Goal: Navigation & Orientation: Find specific page/section

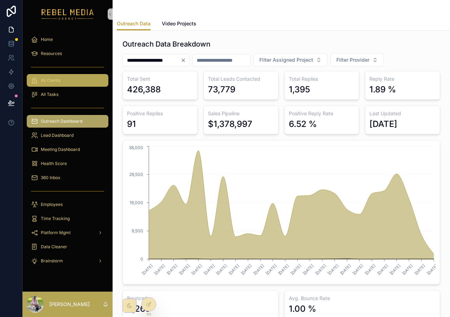
click at [54, 81] on span "All Clients" at bounding box center [51, 80] width 20 height 6
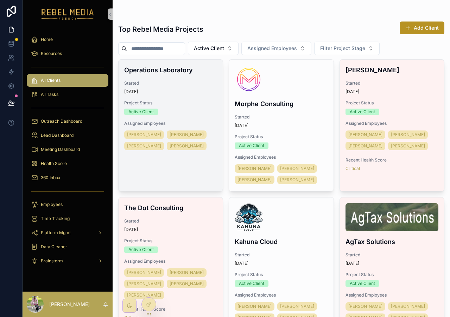
click at [194, 74] on h4 "Operations Laboratory" at bounding box center [170, 70] width 93 height 10
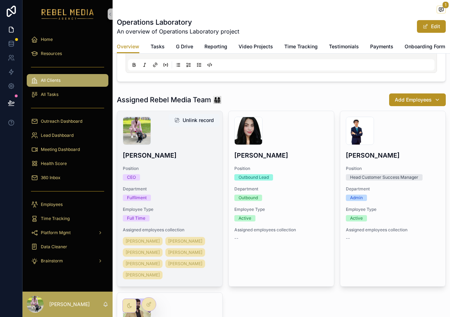
scroll to position [122, 0]
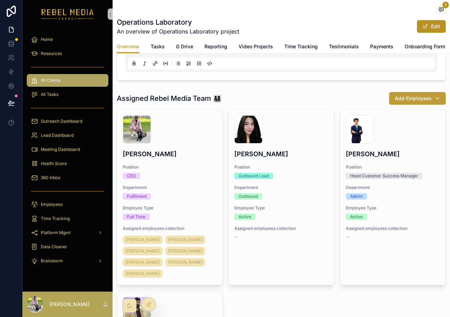
click at [419, 102] on span "Add Employees" at bounding box center [413, 98] width 37 height 7
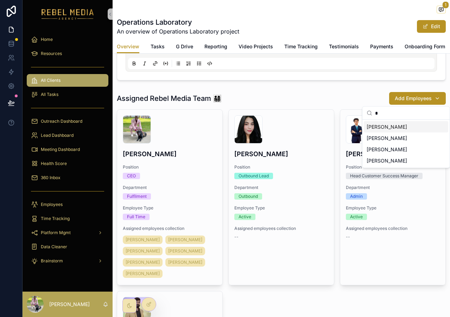
type input "**"
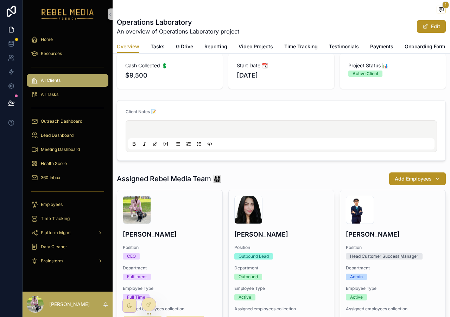
scroll to position [0, 0]
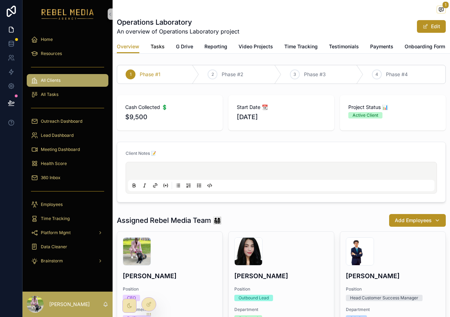
click at [162, 45] on span "Tasks" at bounding box center [158, 46] width 14 height 7
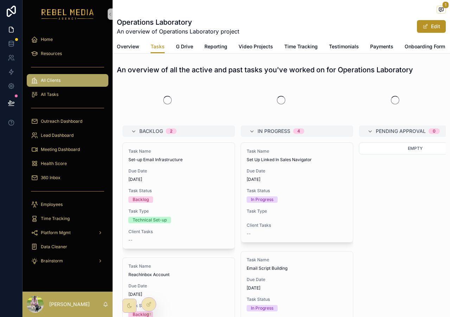
click at [136, 53] on div "1 Operations Laboratory An overview of Operations Laboratory project Edit Tasks…" at bounding box center [282, 27] width 338 height 54
click at [136, 49] on span "Overview" at bounding box center [128, 46] width 23 height 7
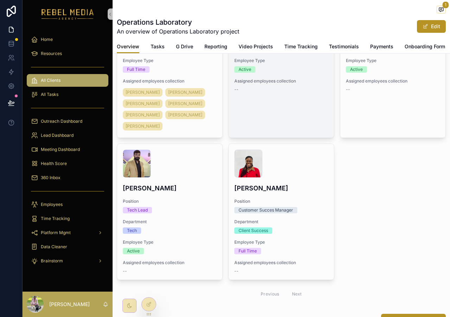
scroll to position [269, 0]
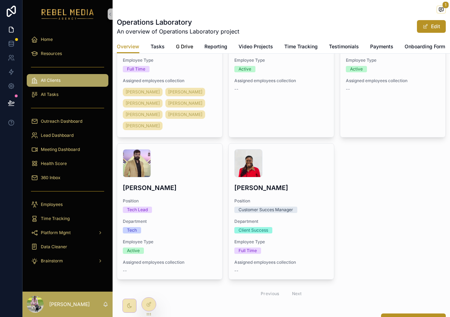
click at [188, 47] on span "G Drive" at bounding box center [184, 46] width 17 height 7
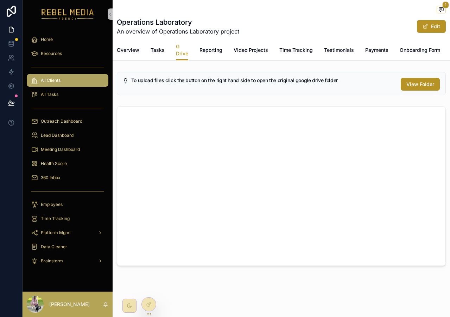
click at [195, 51] on div "Overview Tasks G Drive Reporting Video Projects Time Tracking Testimonials Paym…" at bounding box center [281, 50] width 329 height 20
click at [202, 51] on span "Reporting" at bounding box center [211, 49] width 23 height 7
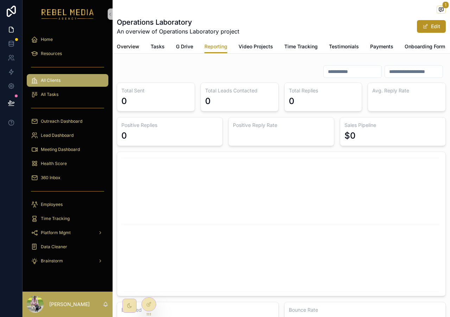
click at [130, 44] on span "Overview" at bounding box center [128, 46] width 23 height 7
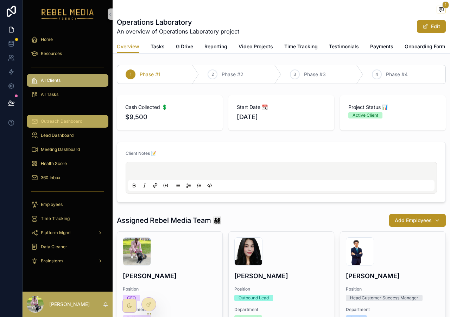
click at [62, 115] on div "Outreach Dashboard" at bounding box center [67, 120] width 73 height 11
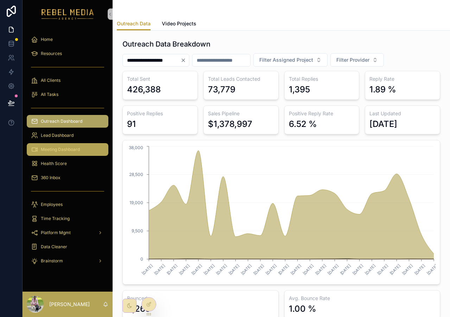
click at [73, 146] on span "Meeting Dashboard" at bounding box center [60, 149] width 39 height 6
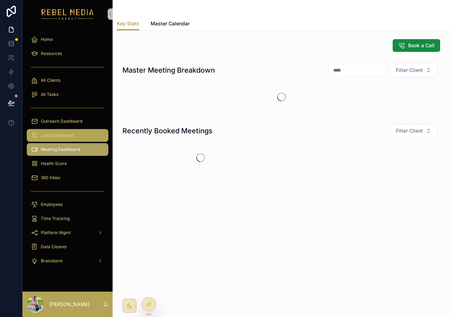
click at [72, 138] on span "Lead Dashboard" at bounding box center [57, 135] width 33 height 6
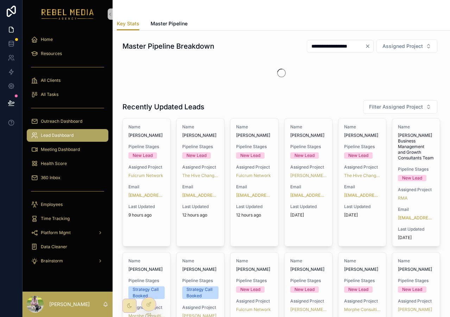
click at [73, 108] on div "scrollable content" at bounding box center [68, 107] width 82 height 11
click at [70, 114] on div "Outreach Dashboard" at bounding box center [68, 121] width 90 height 14
click at [70, 123] on span "Outreach Dashboard" at bounding box center [62, 121] width 42 height 6
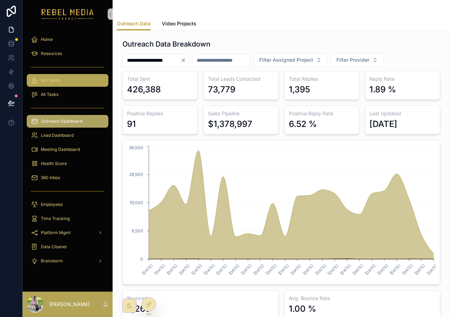
click at [46, 77] on span "All Clients" at bounding box center [51, 80] width 20 height 6
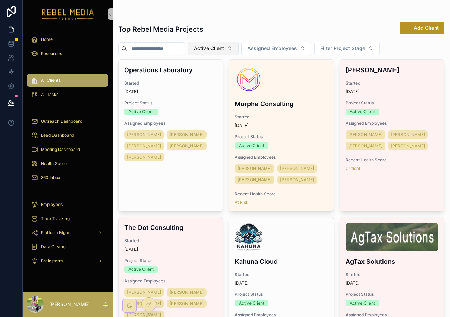
click at [222, 51] on span "Active Client" at bounding box center [209, 48] width 30 height 7
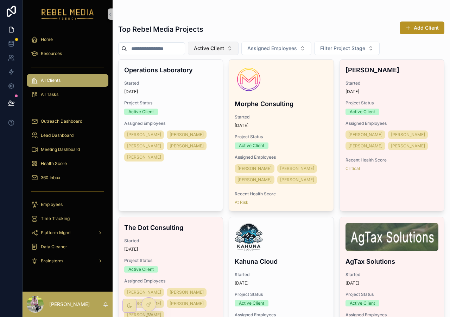
click at [224, 50] on span "Active Client" at bounding box center [209, 48] width 30 height 7
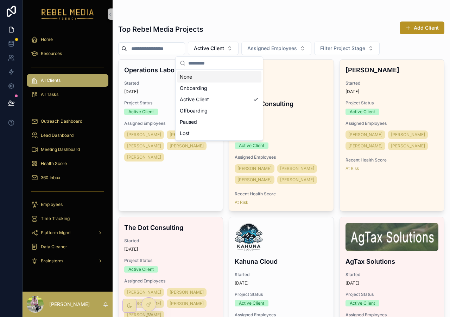
click at [223, 24] on div "Top Rebel Media Projects Add Client" at bounding box center [281, 29] width 326 height 16
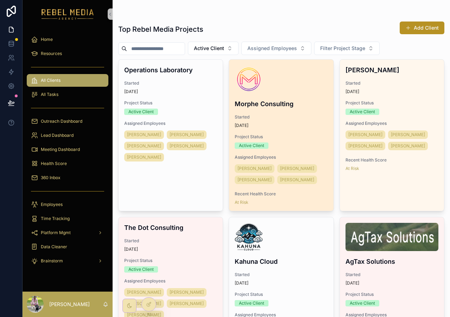
click at [301, 97] on div "Morphe Consulting Started [DATE] Project Status Active Client Assigned Employee…" at bounding box center [281, 135] width 104 height 151
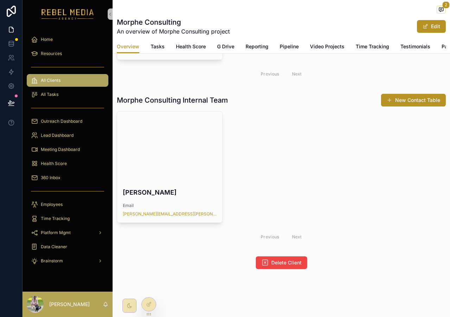
scroll to position [468, 0]
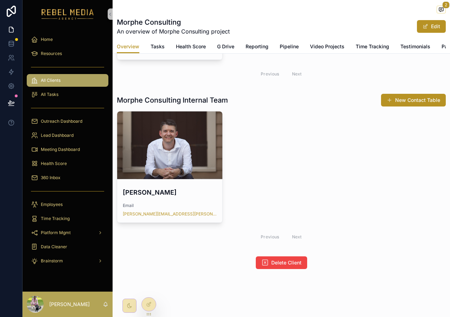
click at [274, 42] on div "Overview Tasks Health Score G Drive Reporting Pipeline Video Projects Time Trac…" at bounding box center [281, 46] width 329 height 13
click at [285, 44] on span "Pipeline" at bounding box center [289, 46] width 19 height 7
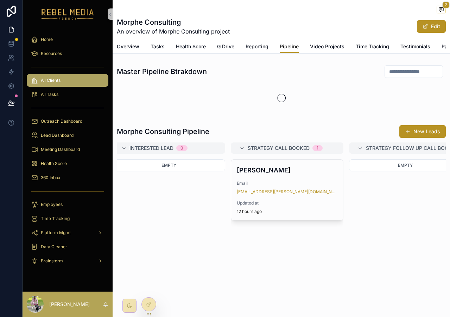
scroll to position [0, 365]
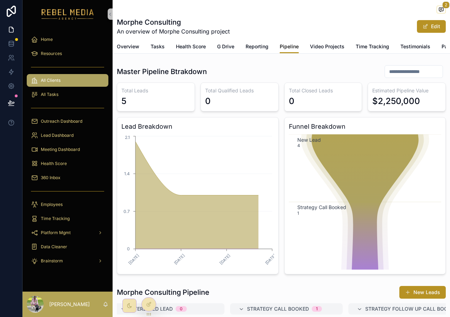
click at [286, 45] on span "Pipeline" at bounding box center [289, 46] width 19 height 7
click at [264, 48] on span "Reporting" at bounding box center [257, 46] width 23 height 7
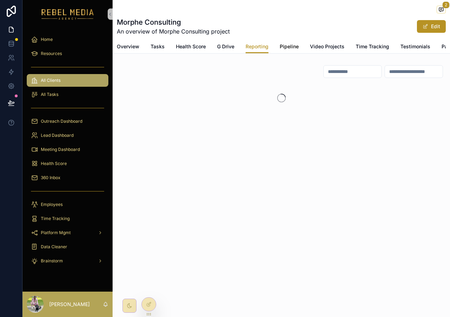
click at [294, 50] on span "Pipeline" at bounding box center [289, 46] width 19 height 7
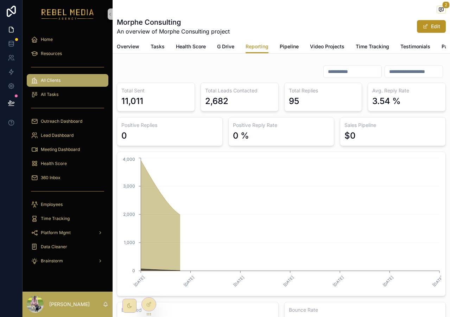
click at [284, 46] on span "Pipeline" at bounding box center [289, 46] width 19 height 7
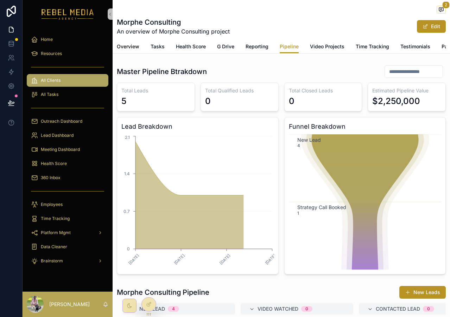
click at [135, 49] on span "Overview" at bounding box center [128, 46] width 23 height 7
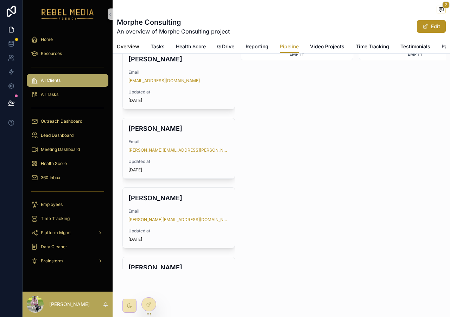
scroll to position [62, 0]
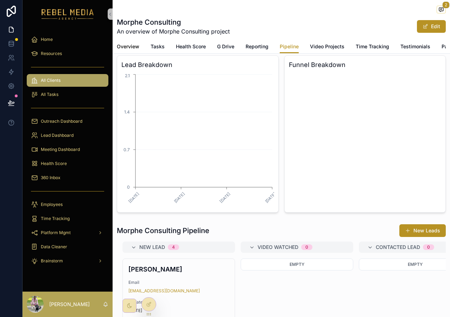
scroll to position [272, 0]
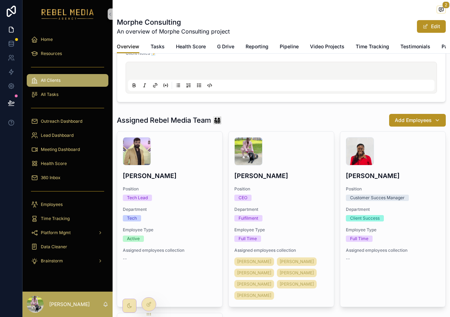
scroll to position [110, 0]
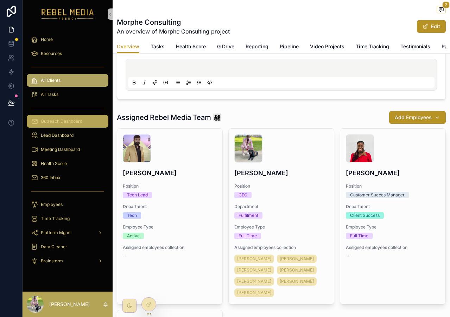
click at [68, 125] on div "Outreach Dashboard" at bounding box center [67, 120] width 73 height 11
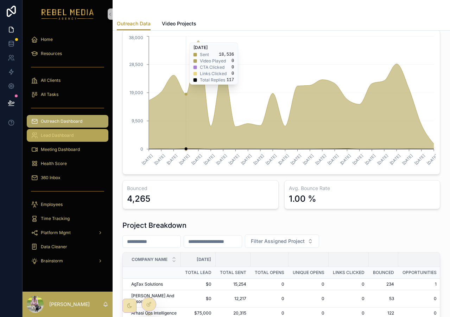
click at [87, 141] on link "Lead Dashboard" at bounding box center [68, 135] width 82 height 13
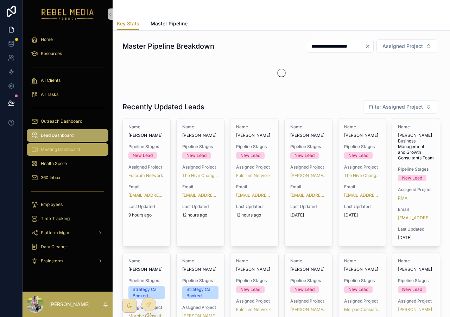
click at [82, 150] on div "Meeting Dashboard" at bounding box center [67, 149] width 73 height 11
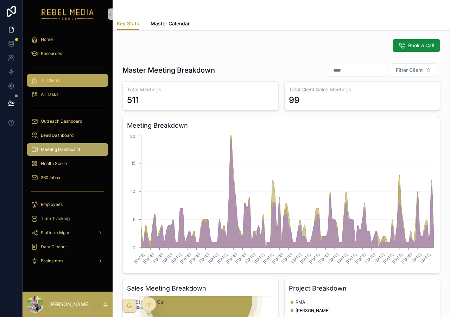
click at [78, 86] on link "All Clients" at bounding box center [68, 80] width 82 height 13
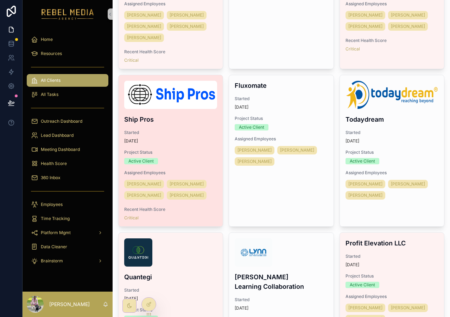
scroll to position [1173, 0]
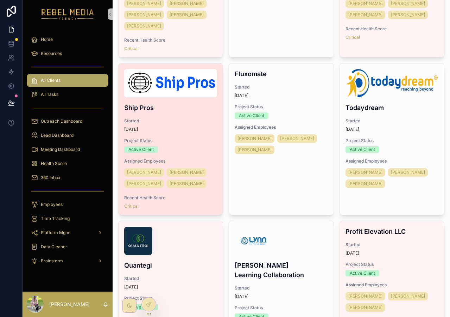
click at [189, 148] on div "Active Client" at bounding box center [170, 149] width 93 height 6
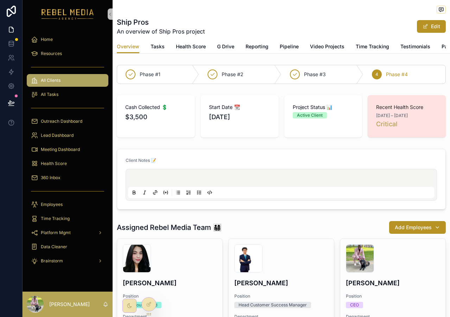
scroll to position [0, 131]
click at [407, 44] on span "Accounts" at bounding box center [408, 46] width 22 height 7
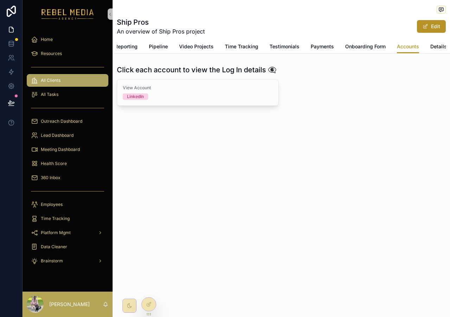
click at [444, 46] on span "Details" at bounding box center [439, 46] width 17 height 7
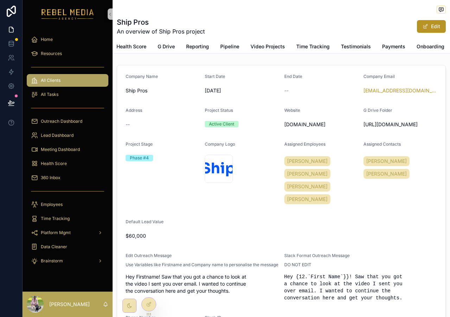
click at [428, 19] on div "Ship Pros An overview of Ship Pros project Edit" at bounding box center [281, 26] width 329 height 18
click at [434, 26] on button "Edit" at bounding box center [431, 26] width 29 height 13
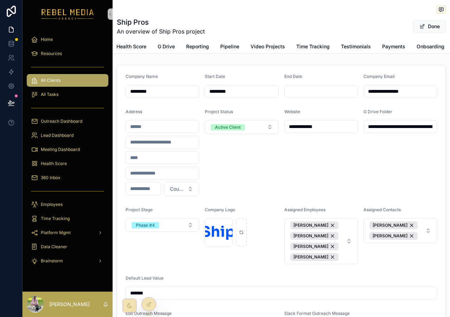
click at [240, 134] on div "Project Status Active Client" at bounding box center [242, 152] width 74 height 87
click at [240, 129] on div "Active Client" at bounding box center [228, 127] width 26 height 6
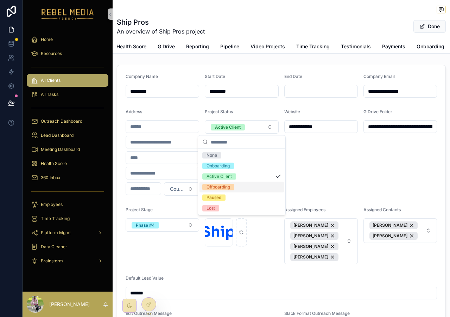
click at [235, 187] on div "Offboarding" at bounding box center [242, 187] width 85 height 11
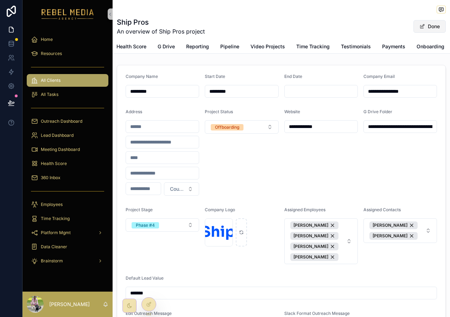
click at [434, 25] on button "Done" at bounding box center [430, 26] width 32 height 13
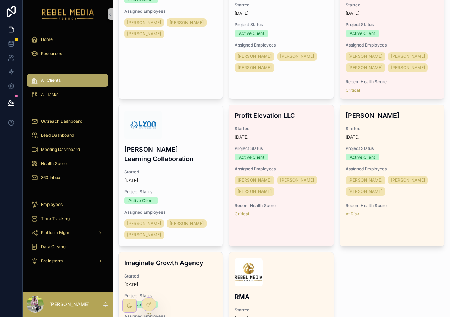
scroll to position [1288, 0]
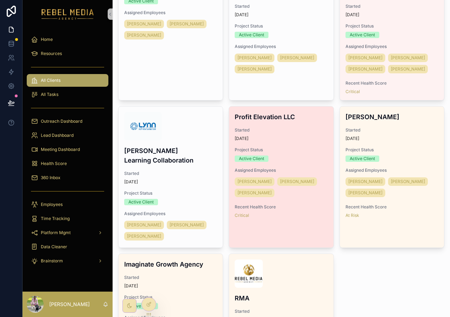
click at [278, 136] on div "Started [DATE]" at bounding box center [281, 134] width 93 height 14
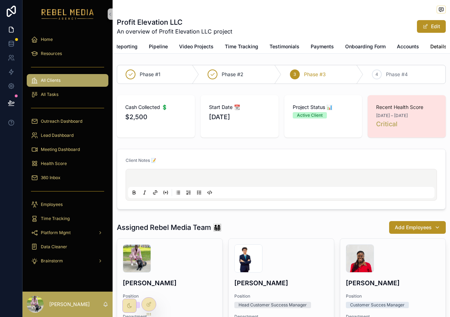
click at [439, 46] on span "Details" at bounding box center [439, 46] width 17 height 7
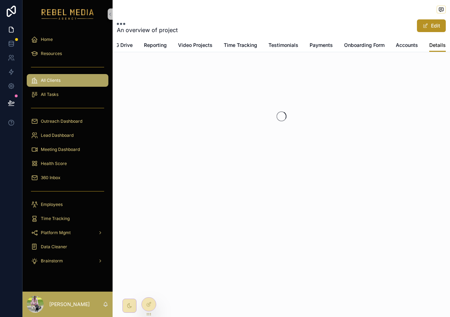
scroll to position [0, 60]
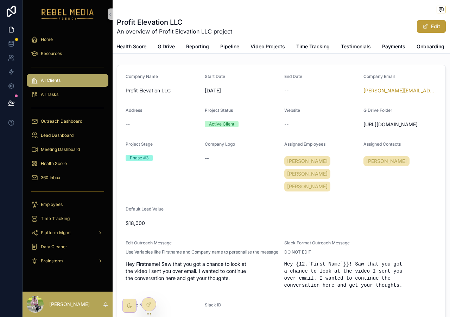
click at [433, 30] on button "Edit" at bounding box center [431, 26] width 29 height 13
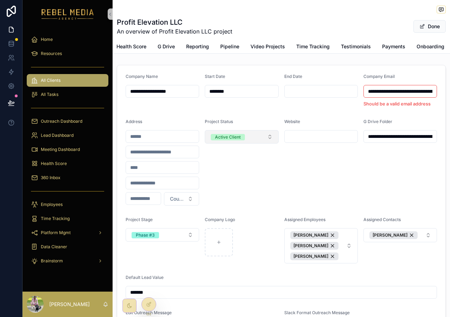
click at [244, 134] on span "Active Client" at bounding box center [228, 137] width 34 height 6
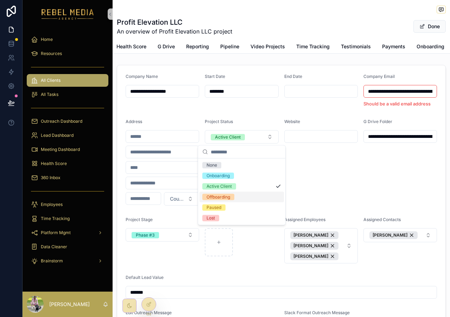
click at [232, 199] on span "Offboarding" at bounding box center [218, 197] width 32 height 6
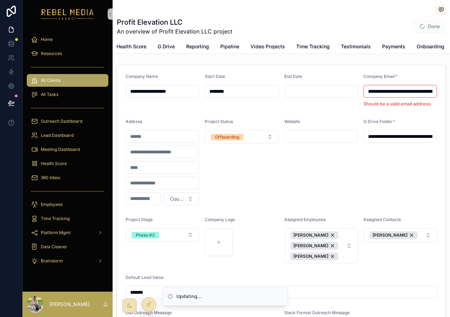
type input "**********"
click at [434, 27] on button "Done" at bounding box center [430, 26] width 32 height 13
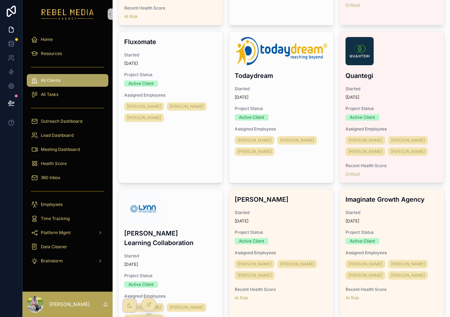
scroll to position [1199, 0]
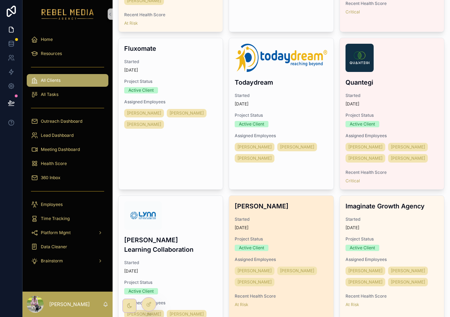
click at [282, 214] on div "[PERSON_NAME] Started [DATE] Project Status Active Client Assigned Employees [P…" at bounding box center [281, 253] width 104 height 117
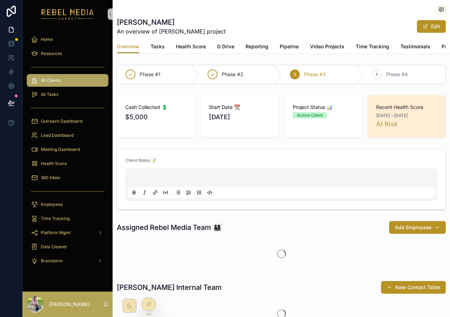
scroll to position [0, 131]
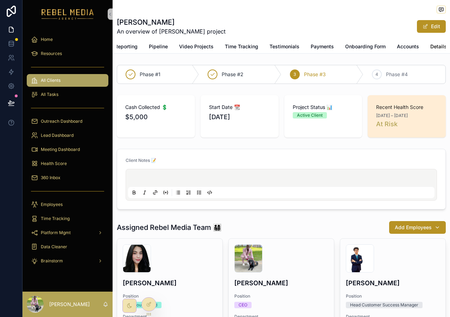
click at [438, 46] on span "Details" at bounding box center [439, 46] width 17 height 7
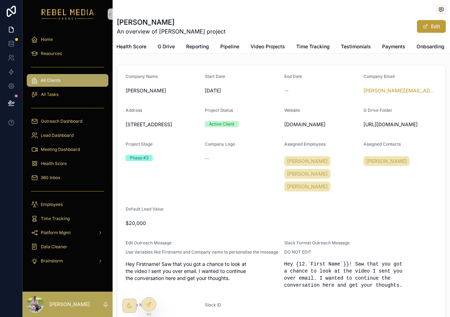
click at [436, 23] on button "Edit" at bounding box center [431, 26] width 29 height 13
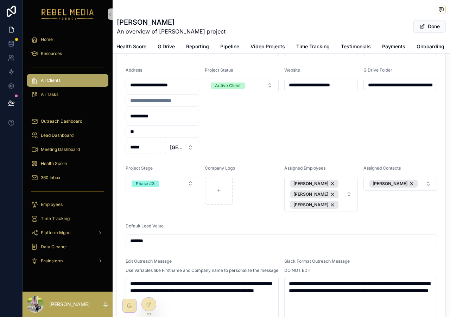
scroll to position [43, 0]
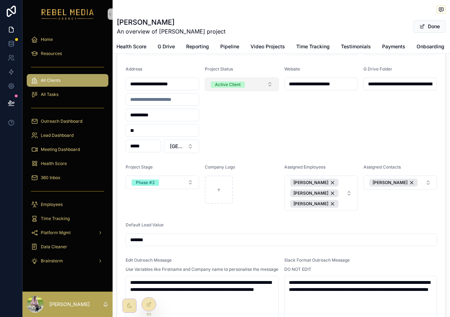
click at [259, 83] on button "Active Client" at bounding box center [242, 83] width 74 height 13
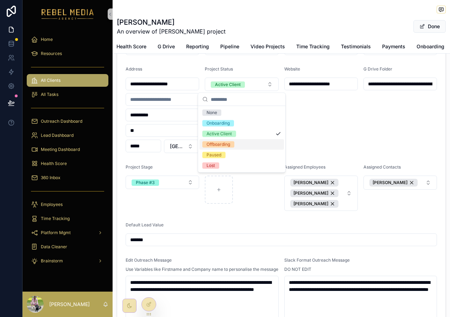
click at [229, 145] on div "Offboarding" at bounding box center [219, 144] width 24 height 6
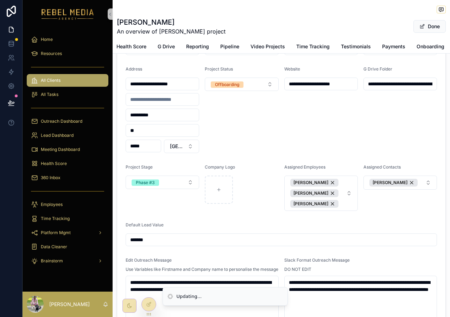
click at [430, 25] on span "Done" at bounding box center [430, 26] width 32 height 13
click at [430, 25] on button "Done" at bounding box center [430, 26] width 32 height 13
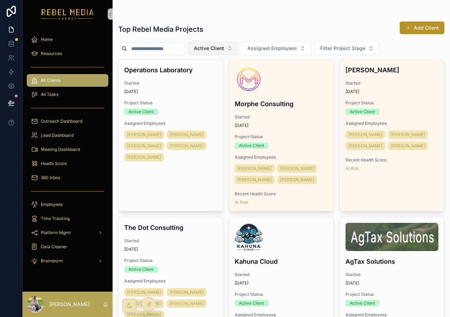
click at [204, 46] on span "Active Client" at bounding box center [209, 48] width 30 height 7
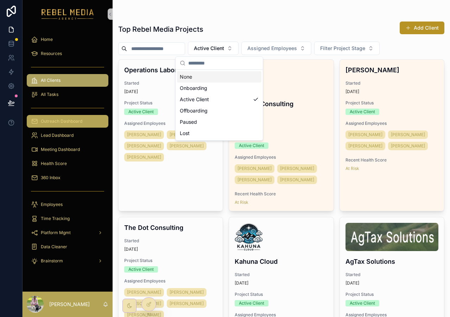
click at [55, 115] on link "Outreach Dashboard" at bounding box center [68, 121] width 82 height 13
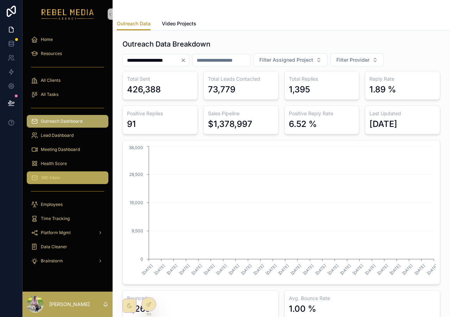
click at [57, 183] on link "360 Inbox" at bounding box center [68, 177] width 82 height 13
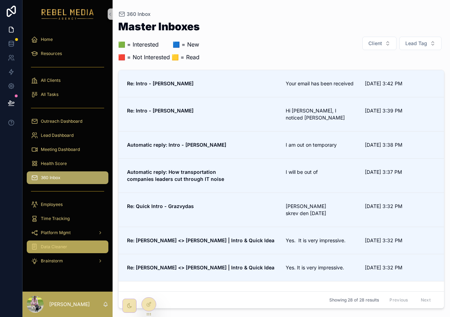
click at [166, 239] on div "Home Resources All Clients All Tasks Outreach Dashboard Lead Dashboard Meeting …" at bounding box center [237, 158] width 428 height 317
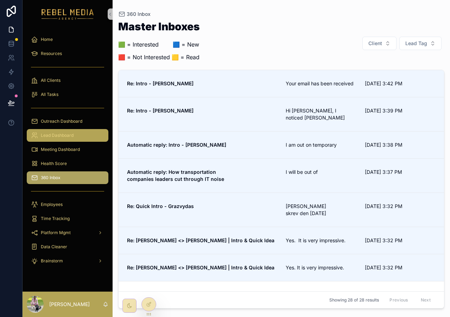
click at [73, 137] on span "Lead Dashboard" at bounding box center [57, 135] width 33 height 6
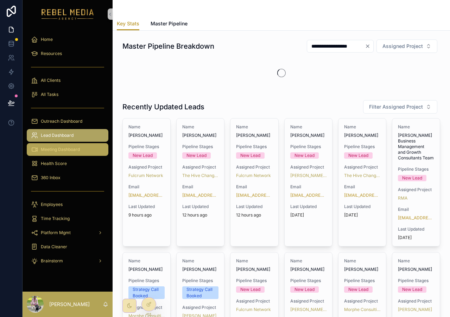
click at [71, 151] on span "Meeting Dashboard" at bounding box center [60, 149] width 39 height 6
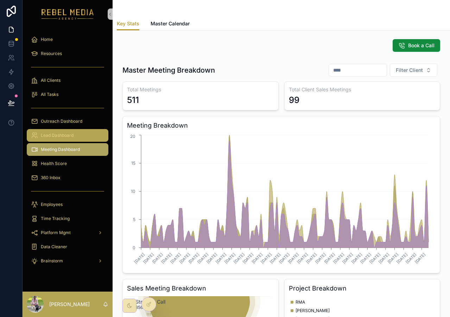
click at [57, 131] on div "Lead Dashboard" at bounding box center [67, 135] width 73 height 11
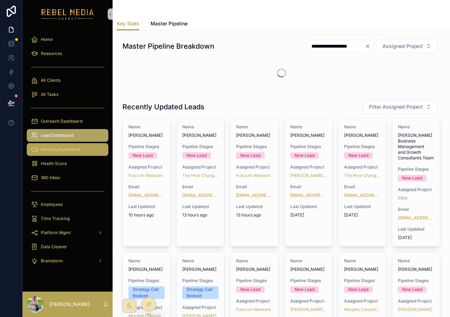
click at [56, 154] on div "Meeting Dashboard" at bounding box center [67, 149] width 73 height 11
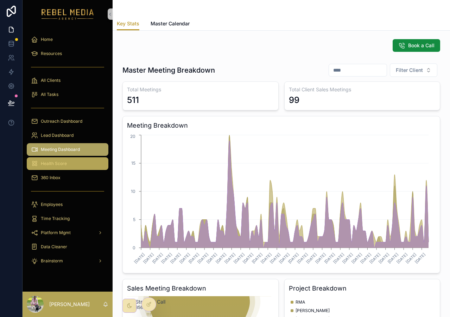
click at [53, 165] on span "Health Score" at bounding box center [54, 164] width 26 height 6
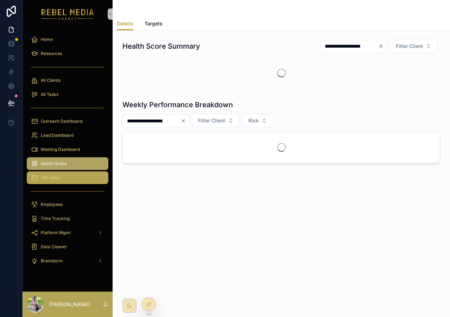
click at [52, 174] on div "360 Inbox" at bounding box center [67, 177] width 73 height 11
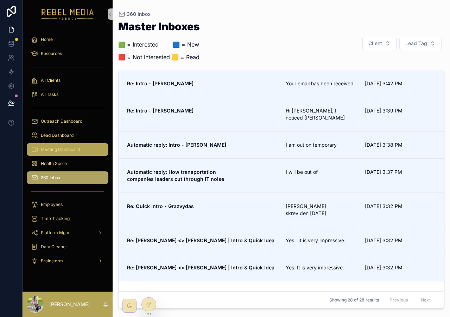
click at [48, 153] on div "Meeting Dashboard" at bounding box center [67, 149] width 73 height 11
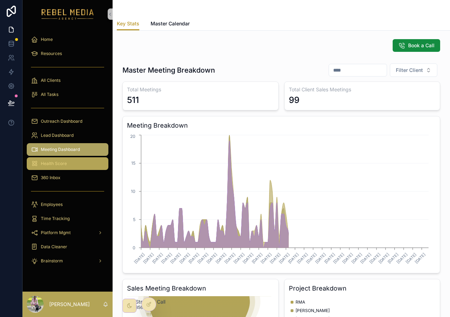
click at [45, 159] on div "Health Score" at bounding box center [67, 163] width 73 height 11
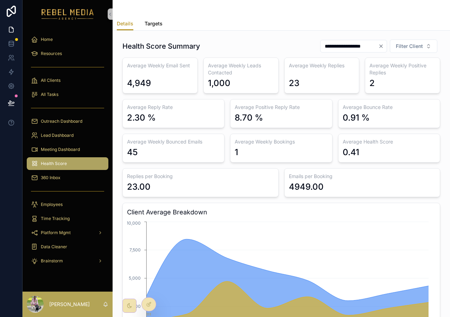
click at [154, 25] on span "Targets" at bounding box center [154, 23] width 18 height 7
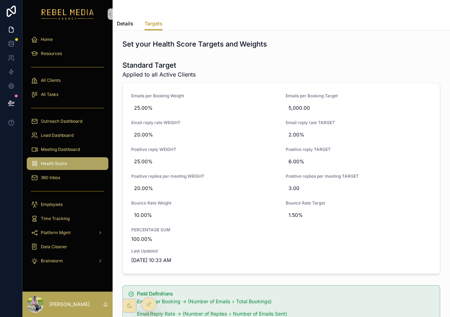
click at [128, 22] on span "Details" at bounding box center [125, 23] width 17 height 7
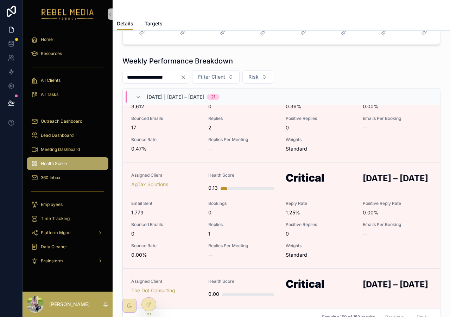
scroll to position [2148, 0]
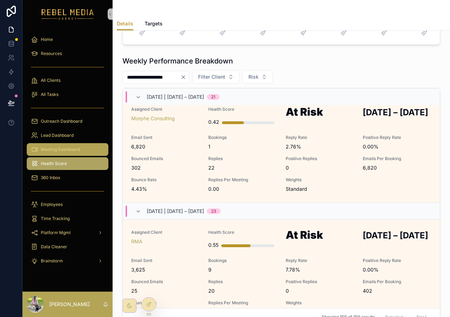
click at [71, 145] on div "Meeting Dashboard" at bounding box center [67, 149] width 73 height 11
click at [67, 151] on span "Meeting Dashboard" at bounding box center [60, 149] width 39 height 6
